Goal: Information Seeking & Learning: Learn about a topic

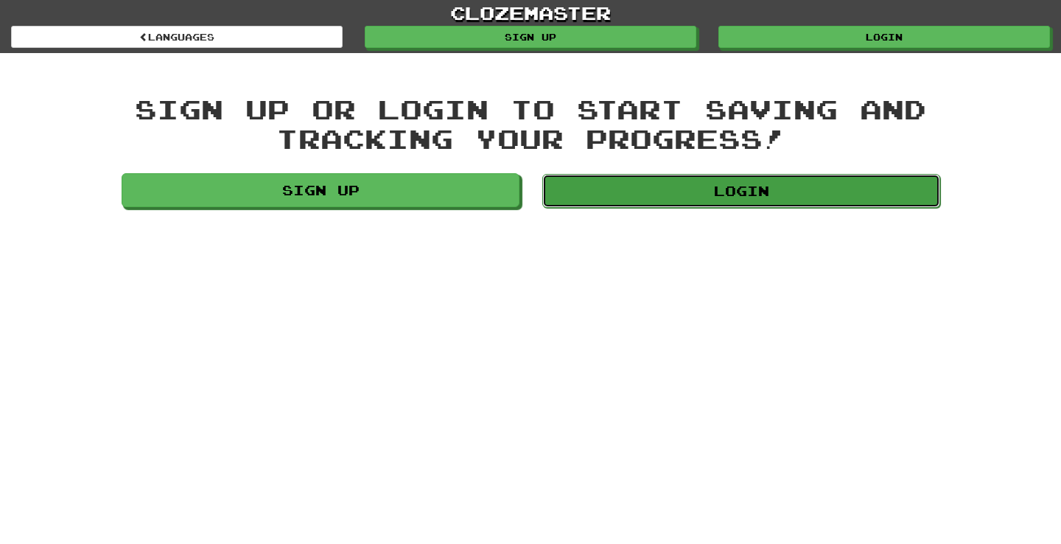
click at [595, 196] on link "Login" at bounding box center [741, 191] width 398 height 34
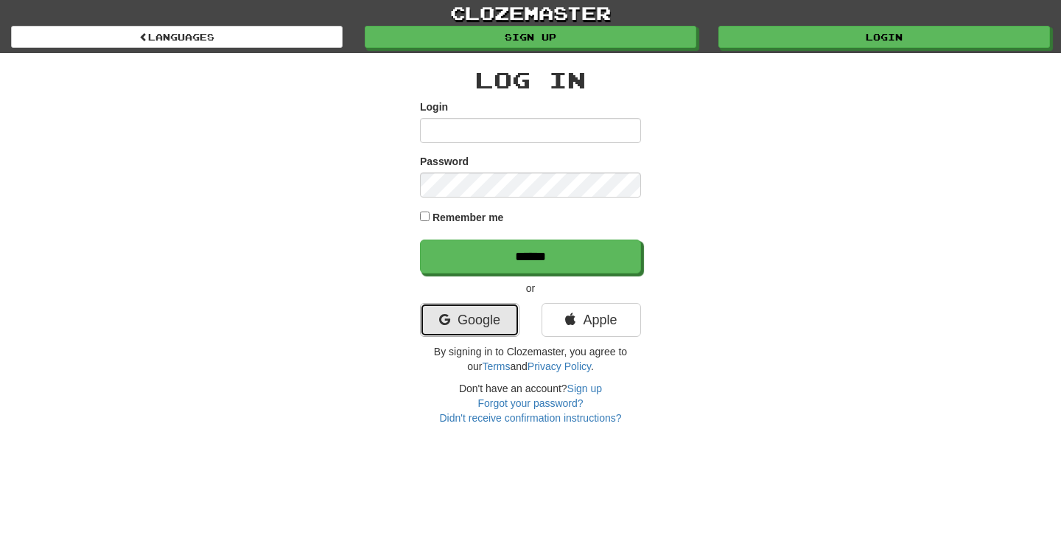
click at [489, 316] on link "Google" at bounding box center [469, 320] width 99 height 34
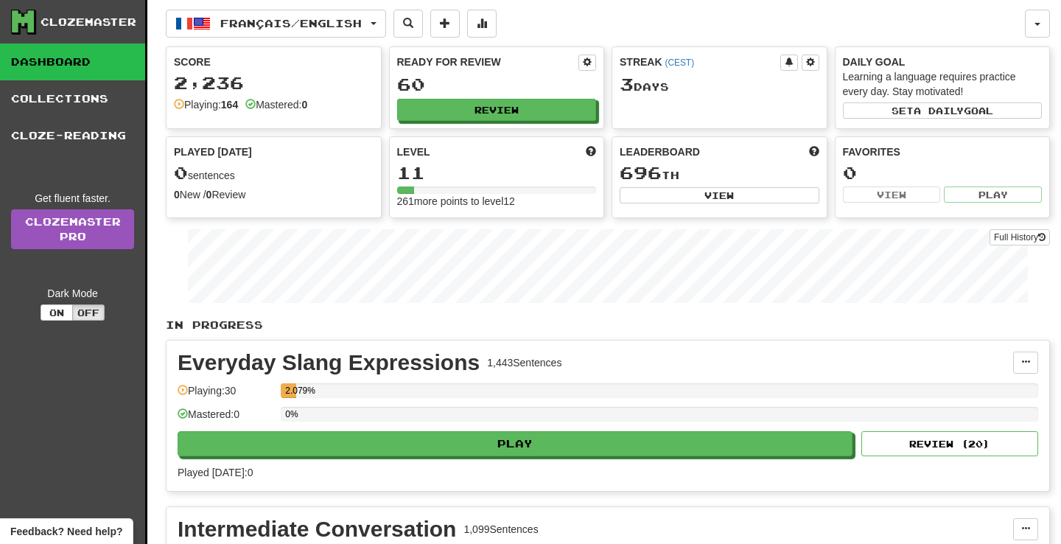
click at [286, 4] on div "Français / English 한국어 / English Streak: 0 Review: 2 Points [DATE]: 0 Deutsch /…" at bounding box center [608, 455] width 884 height 910
click at [286, 10] on button "Français / English" at bounding box center [276, 24] width 220 height 28
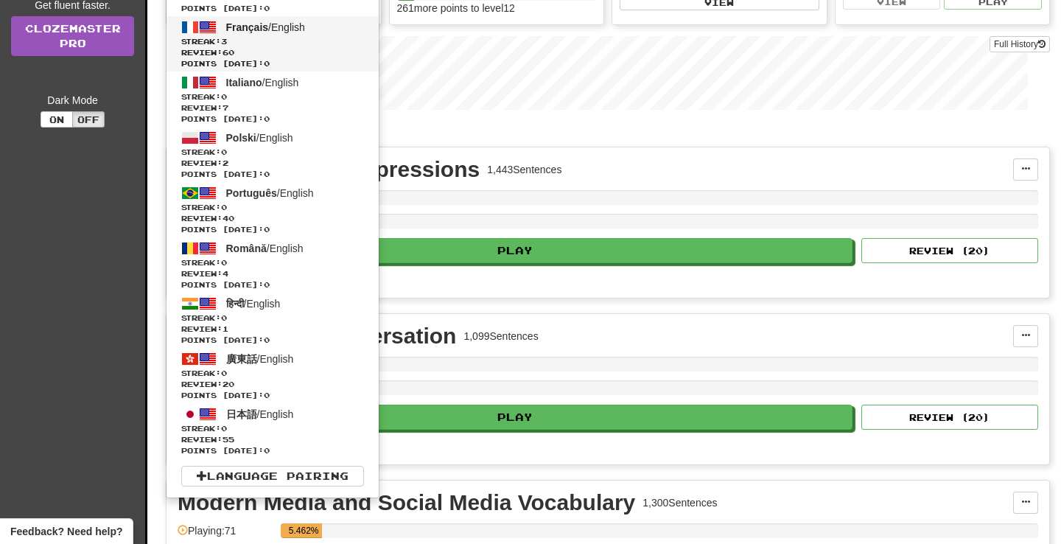
scroll to position [195, 0]
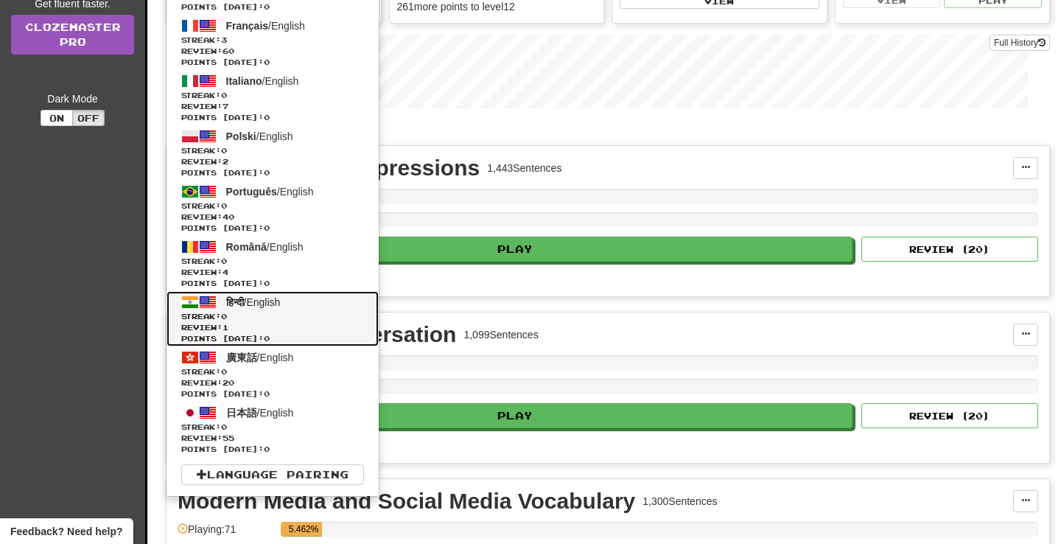
click at [313, 318] on span "Streak: 0" at bounding box center [272, 316] width 183 height 11
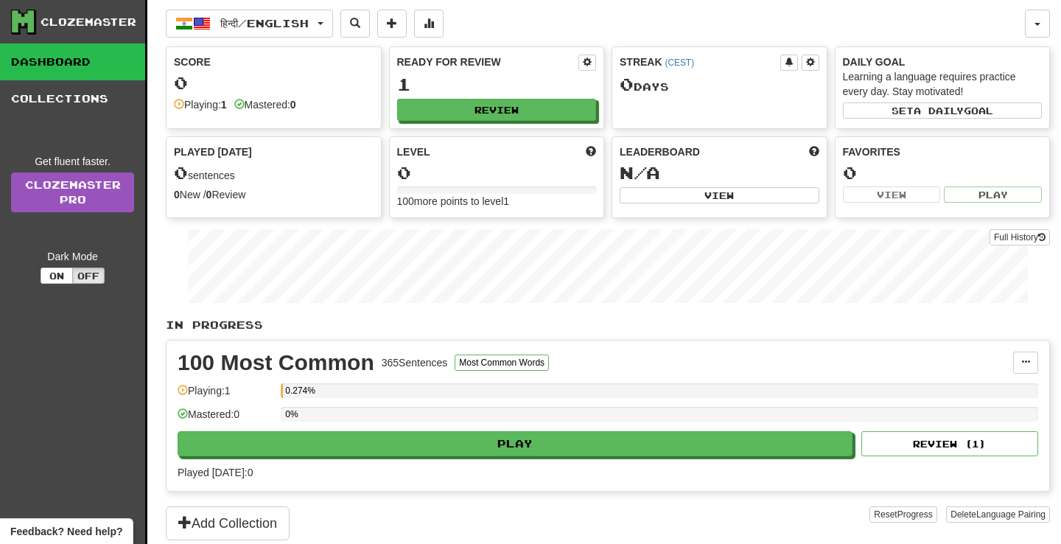
click at [302, 41] on div "हिन्दी / English 한국어 / English Streak: 0 Review: 2 Points [DATE]: 0 Deutsch / E…" at bounding box center [608, 290] width 884 height 581
click at [287, 20] on span "हिन्दी / English" at bounding box center [264, 23] width 88 height 13
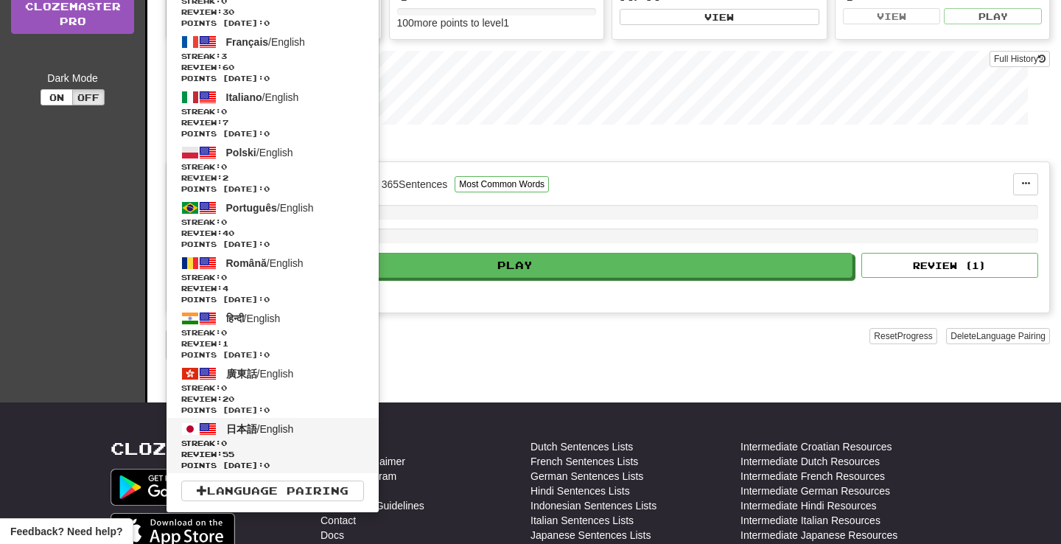
scroll to position [184, 0]
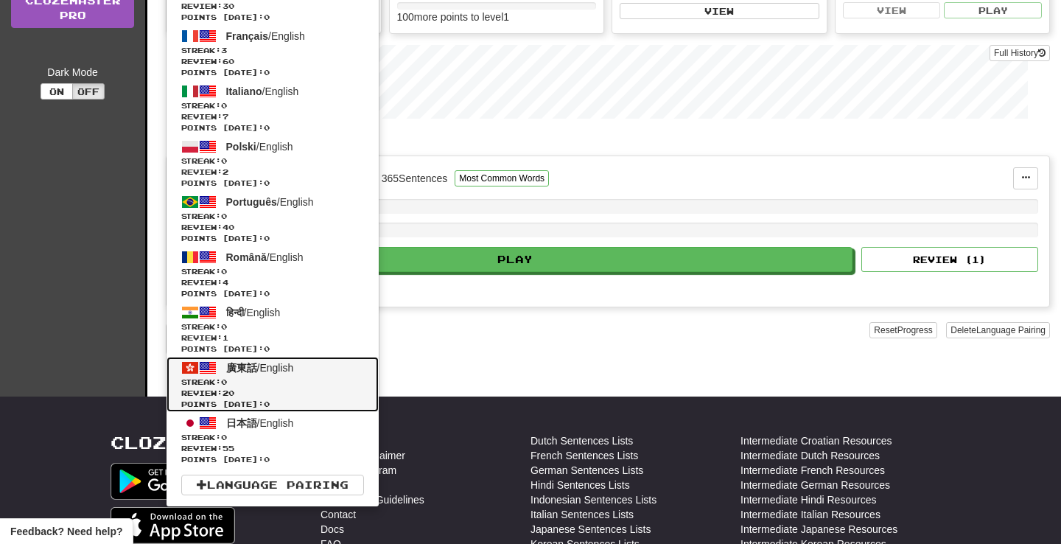
click at [310, 390] on span "Review: 20" at bounding box center [272, 393] width 183 height 11
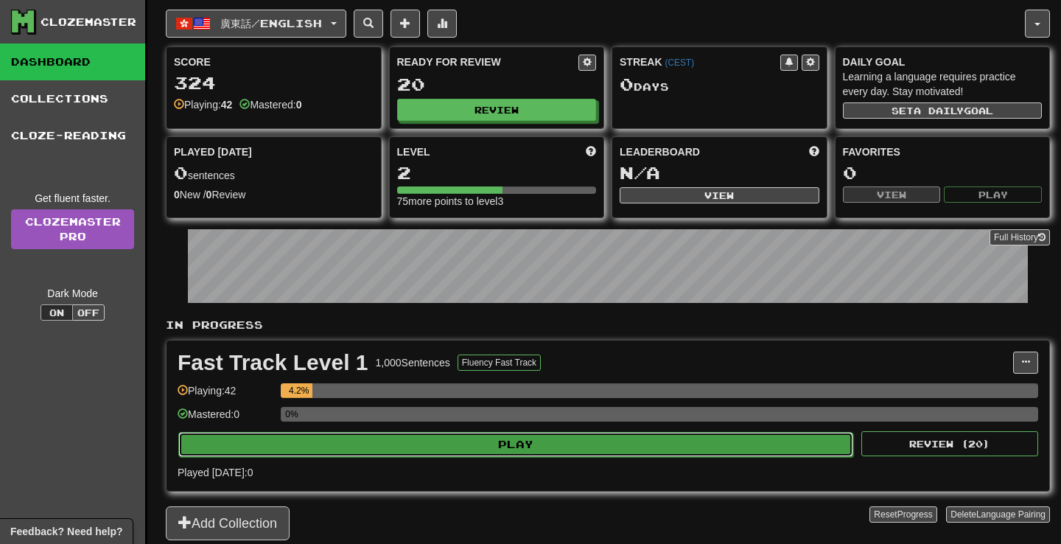
click at [503, 444] on button "Play" at bounding box center [515, 444] width 675 height 25
select select "**"
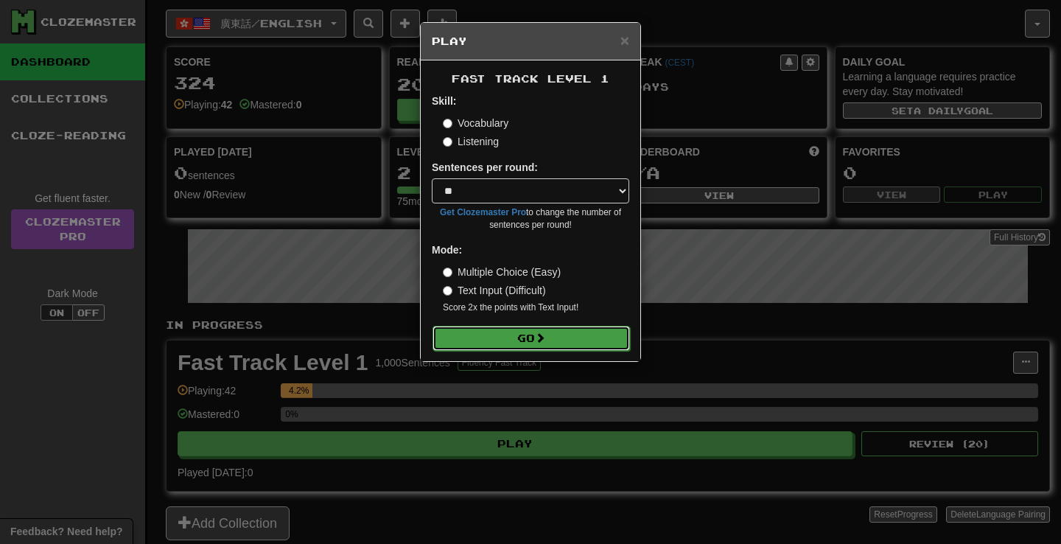
click at [574, 340] on button "Go" at bounding box center [531, 338] width 197 height 25
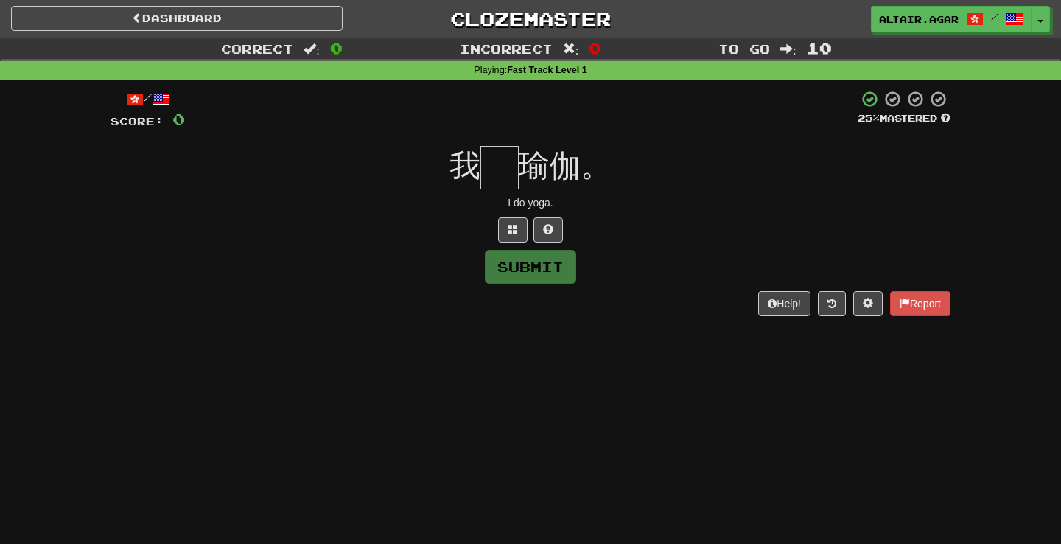
click at [514, 216] on div "/ Score: 0 25 % Mastered 我 瑜伽。 I do yoga. Submit Help! Report" at bounding box center [531, 202] width 840 height 225
click at [514, 226] on span at bounding box center [513, 229] width 10 height 10
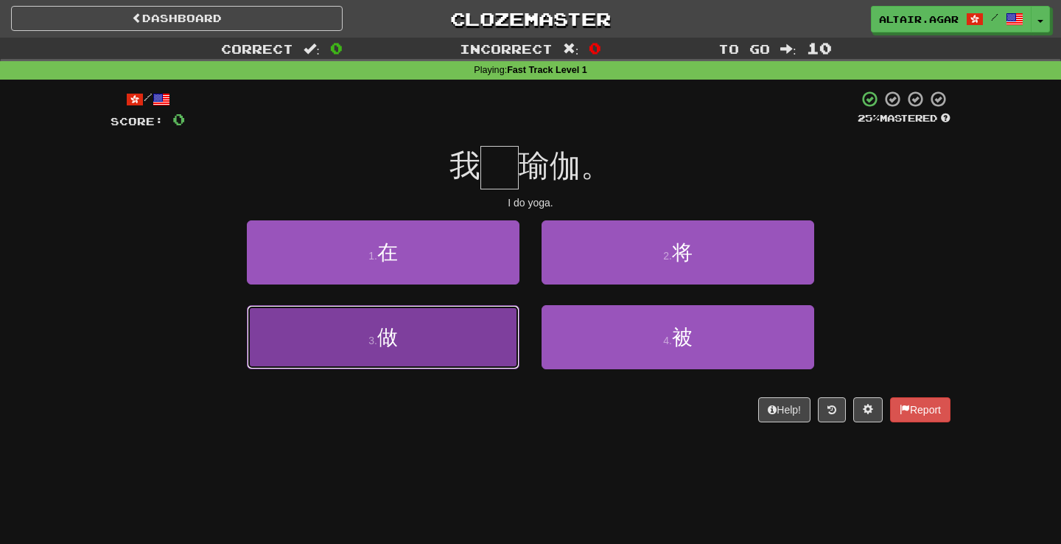
click at [484, 324] on button "3 . 做" at bounding box center [383, 337] width 273 height 64
type input "*"
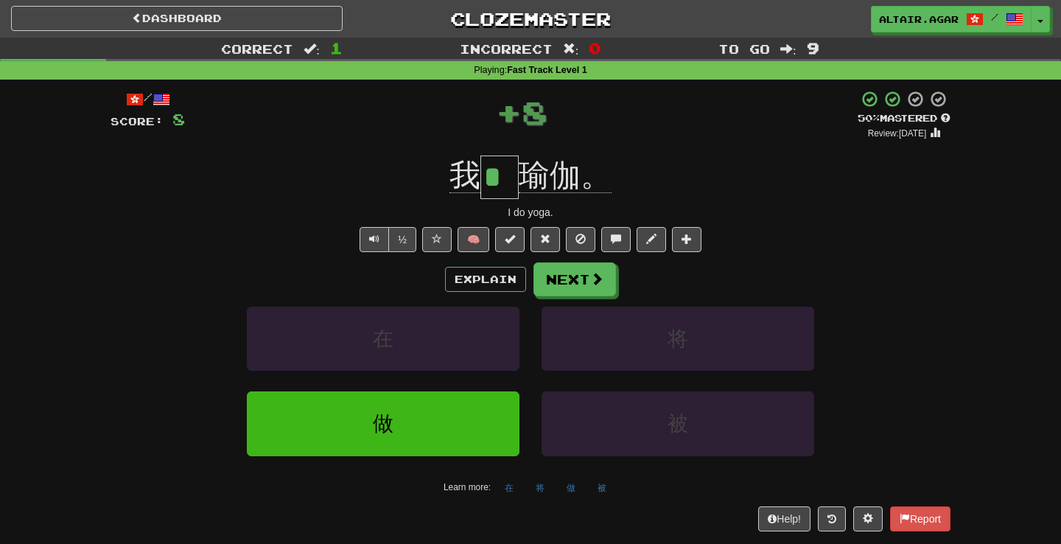
click at [618, 275] on div "Explain Next" at bounding box center [531, 279] width 840 height 34
click at [591, 285] on span at bounding box center [597, 279] width 13 height 13
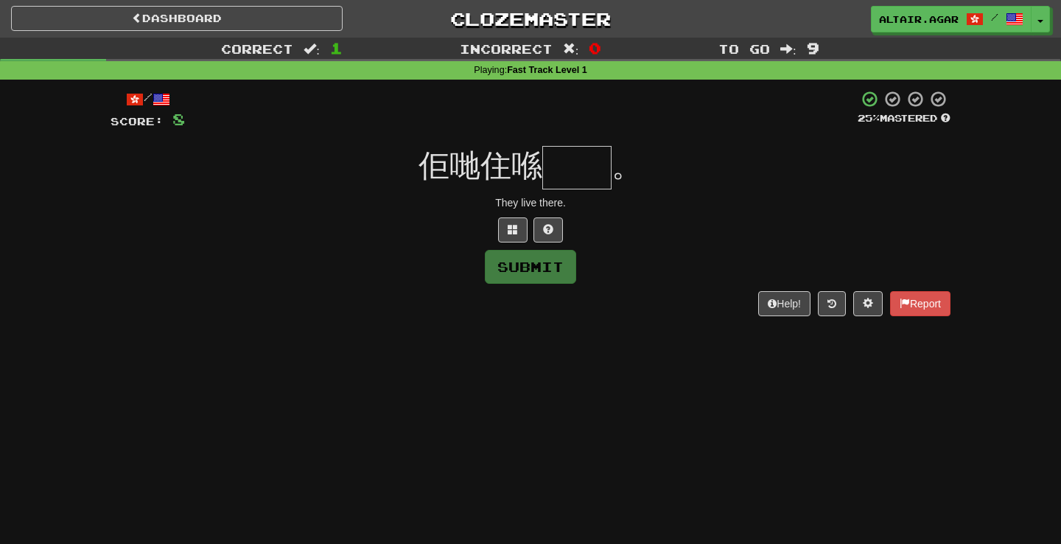
type input "*"
click at [514, 206] on div "They live there." at bounding box center [531, 202] width 840 height 15
click at [564, 158] on input "text" at bounding box center [576, 167] width 69 height 43
type input "*"
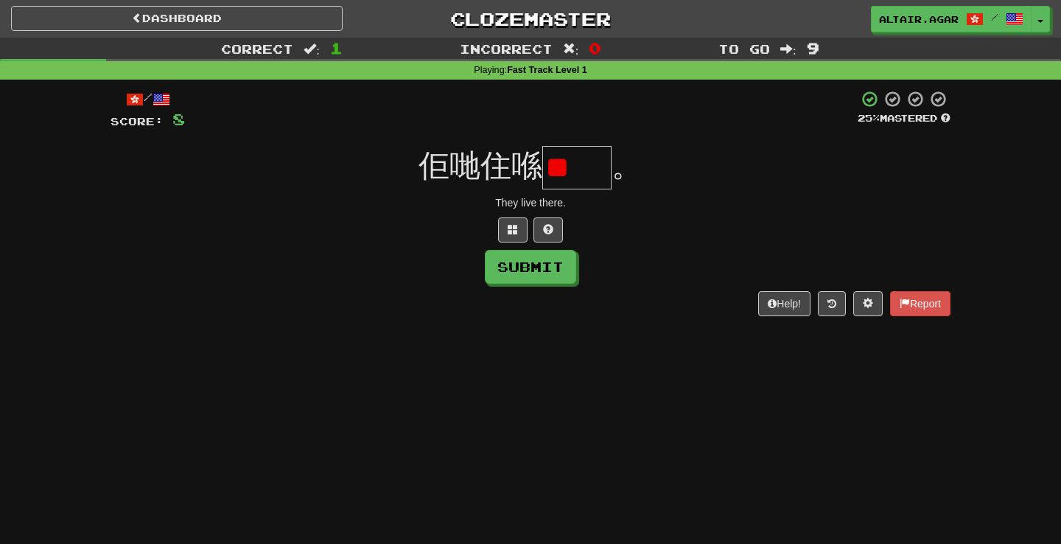
type input "*"
click at [522, 224] on button at bounding box center [512, 229] width 29 height 25
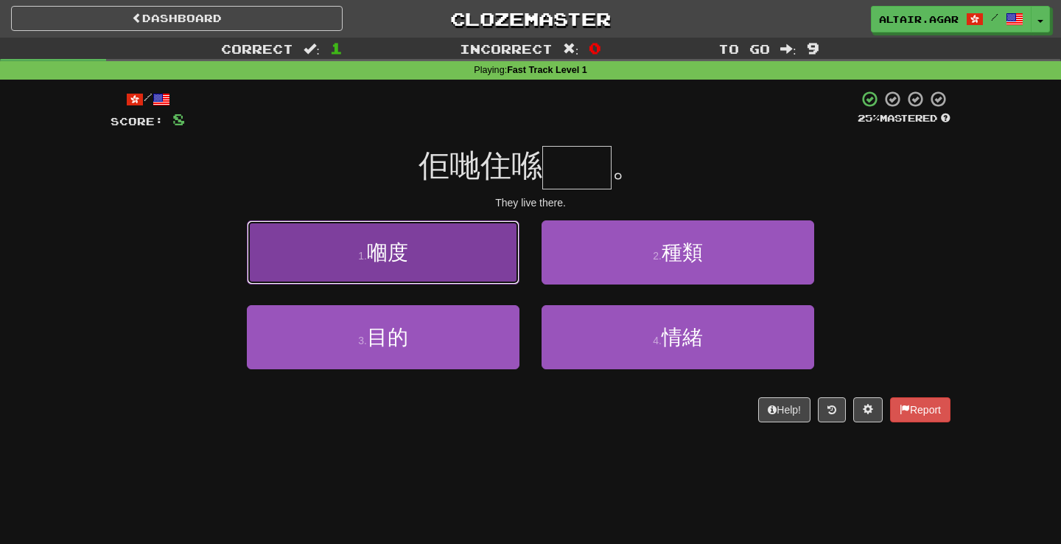
click at [497, 273] on button "1 . 嗰度" at bounding box center [383, 252] width 273 height 64
type input "**"
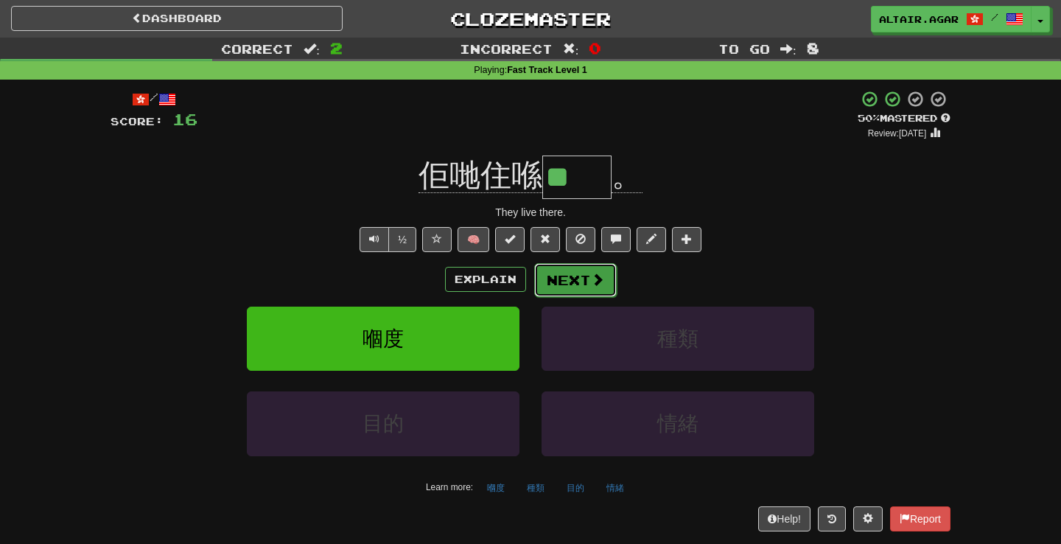
click at [573, 290] on button "Next" at bounding box center [575, 280] width 83 height 34
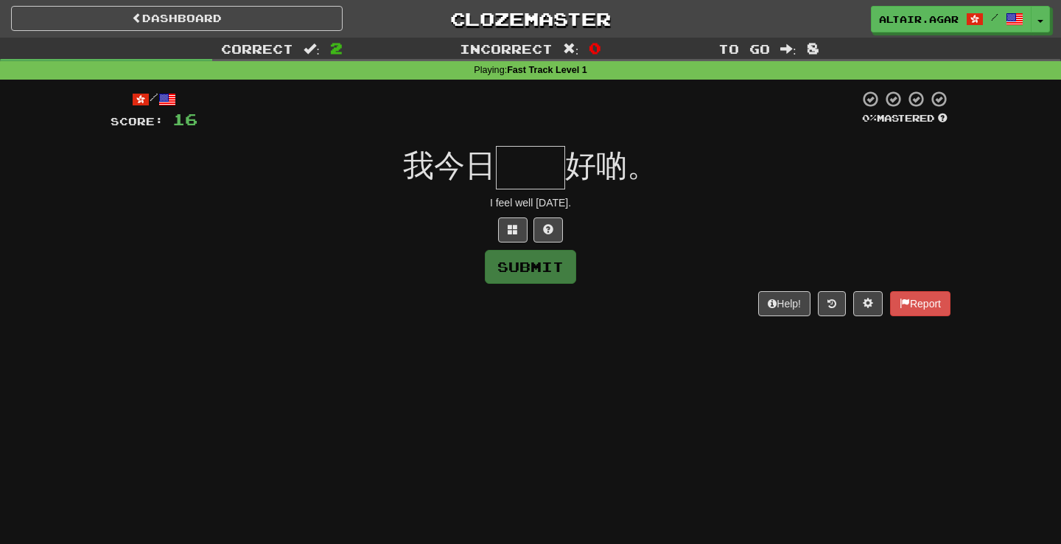
click at [187, 4] on div "Dashboard Clozemaster altair.agar / Toggle Dropdown Dashboard Leaderboard Activ…" at bounding box center [530, 16] width 1061 height 32
click at [188, 18] on link "Dashboard" at bounding box center [177, 18] width 332 height 25
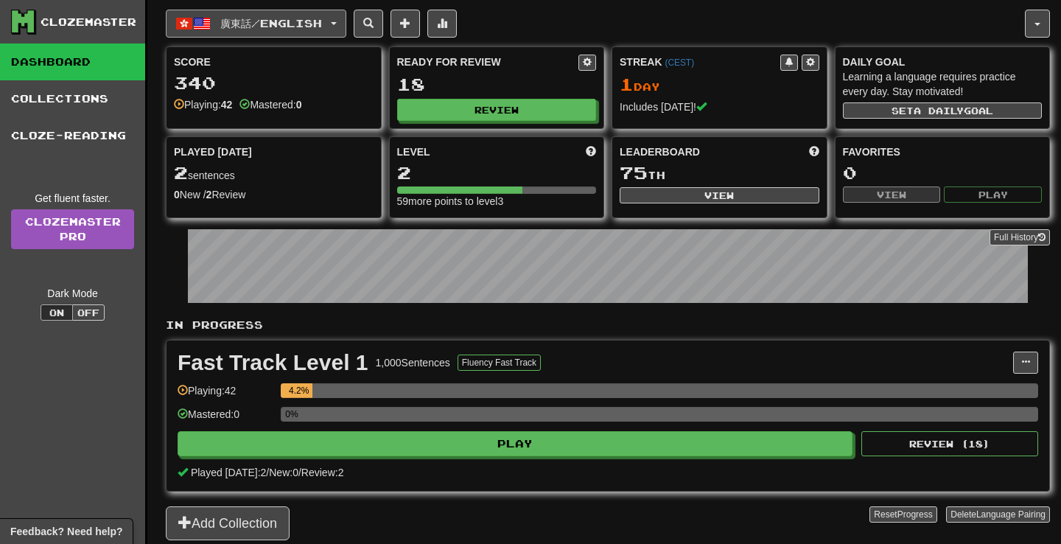
click at [234, 31] on button "廣東話 / English" at bounding box center [256, 24] width 181 height 28
